Goal: Information Seeking & Learning: Learn about a topic

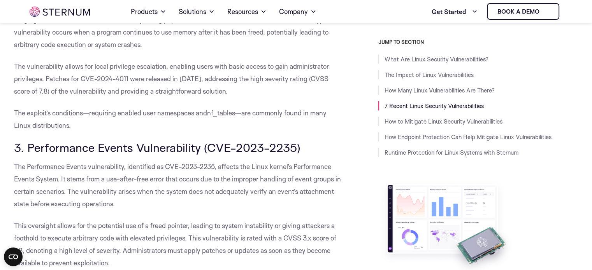
scroll to position [999, 0]
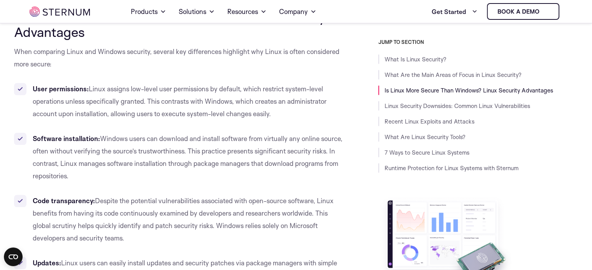
scroll to position [1188, 0]
drag, startPoint x: 258, startPoint y: 139, endPoint x: 230, endPoint y: 133, distance: 29.0
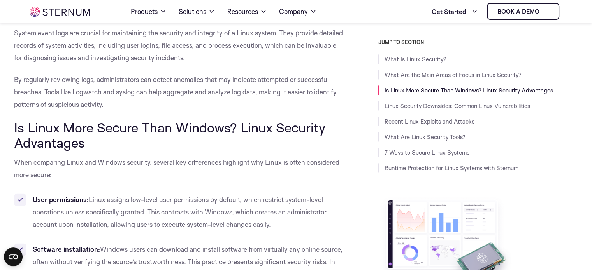
scroll to position [1197, 0]
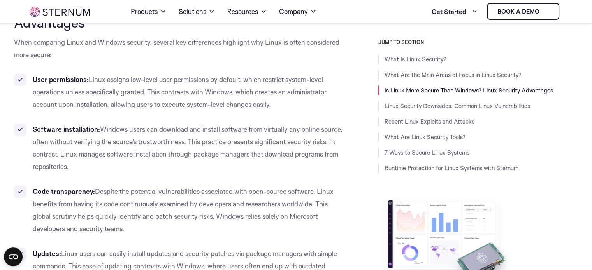
click at [300, 155] on span "Windows users can download and install software from virtually any online sourc…" at bounding box center [188, 148] width 310 height 46
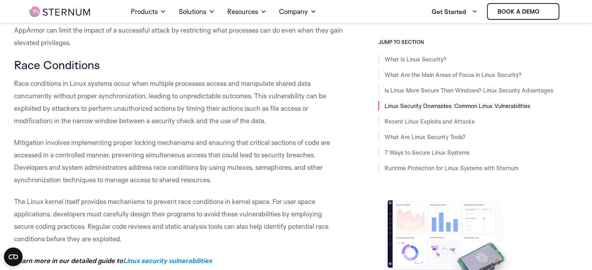
scroll to position [2330, 0]
drag, startPoint x: 98, startPoint y: 96, endPoint x: 146, endPoint y: 97, distance: 47.5
click at [146, 97] on span "Race conditions in Linux systems occur when multiple processes access and manip…" at bounding box center [170, 102] width 312 height 46
copy span "synchronization,"
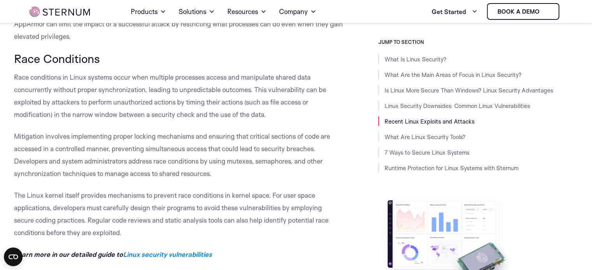
scroll to position [2336, 0]
drag, startPoint x: 229, startPoint y: 161, endPoint x: 292, endPoint y: 163, distance: 63.5
click at [292, 163] on span "Mitigation involves implementing proper locking mechanisms and ensuring that cr…" at bounding box center [172, 155] width 316 height 46
copy span "mutexes, semaphores"
click at [295, 176] on p "Mitigation involves implementing proper locking mechanisms and ensuring that cr…" at bounding box center [178, 155] width 329 height 50
